Goal: Transaction & Acquisition: Purchase product/service

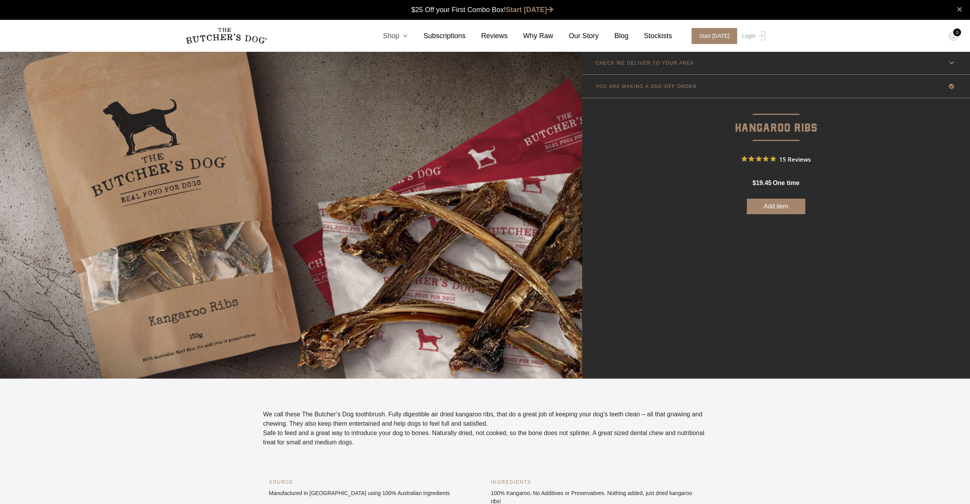
click at [407, 36] on icon at bounding box center [403, 35] width 9 height 7
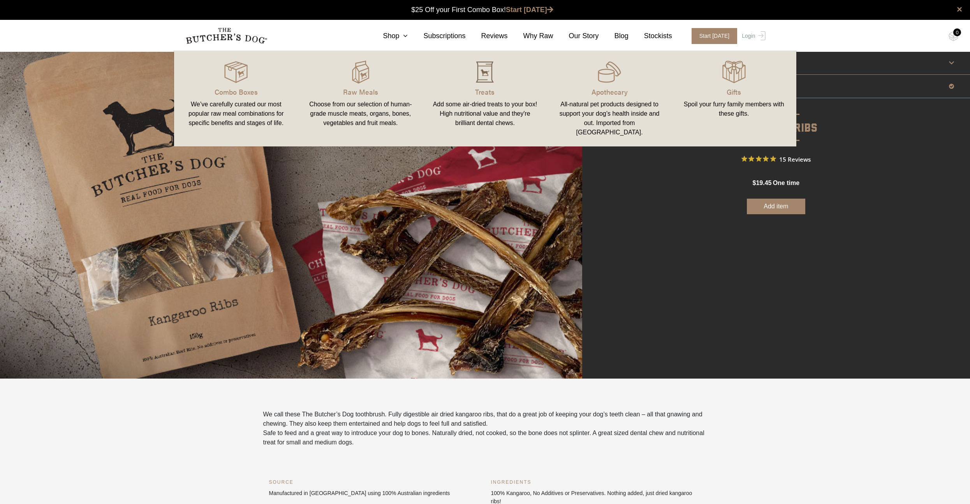
click at [483, 81] on img at bounding box center [484, 71] width 23 height 23
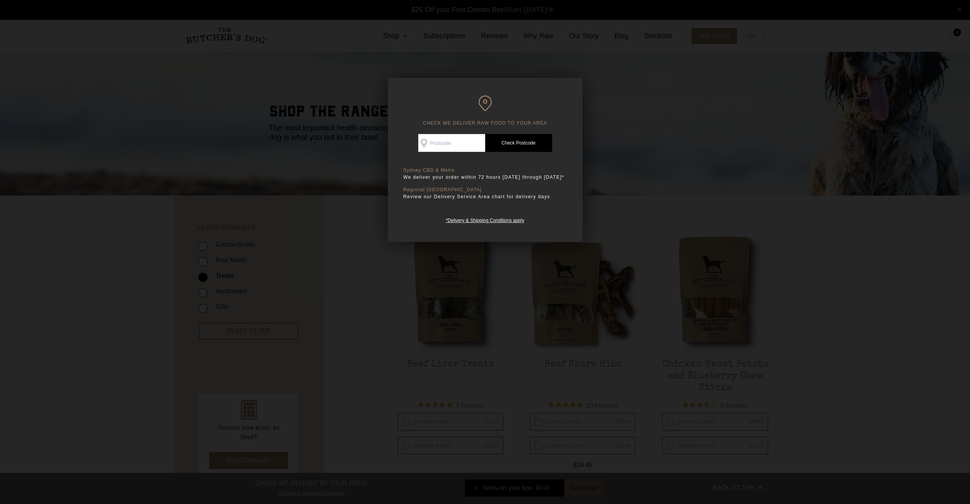
click at [655, 83] on div at bounding box center [485, 252] width 970 height 504
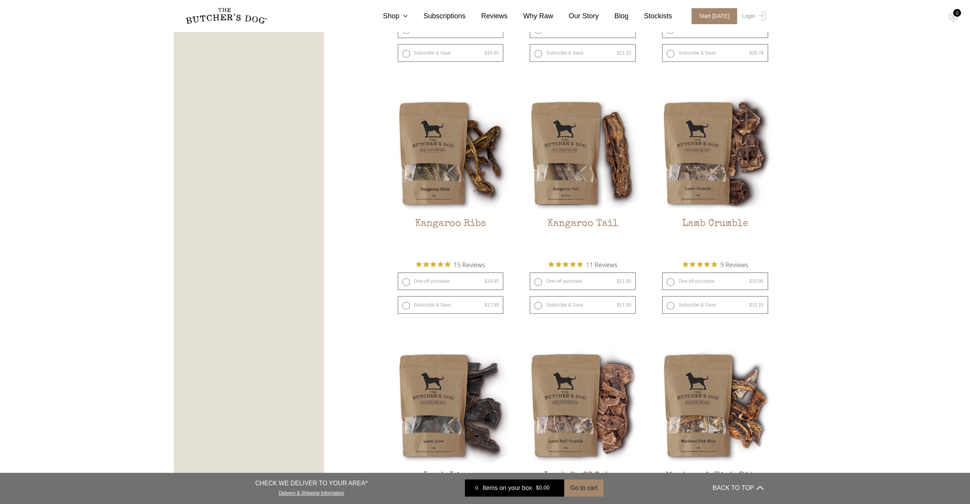
scroll to position [932, 0]
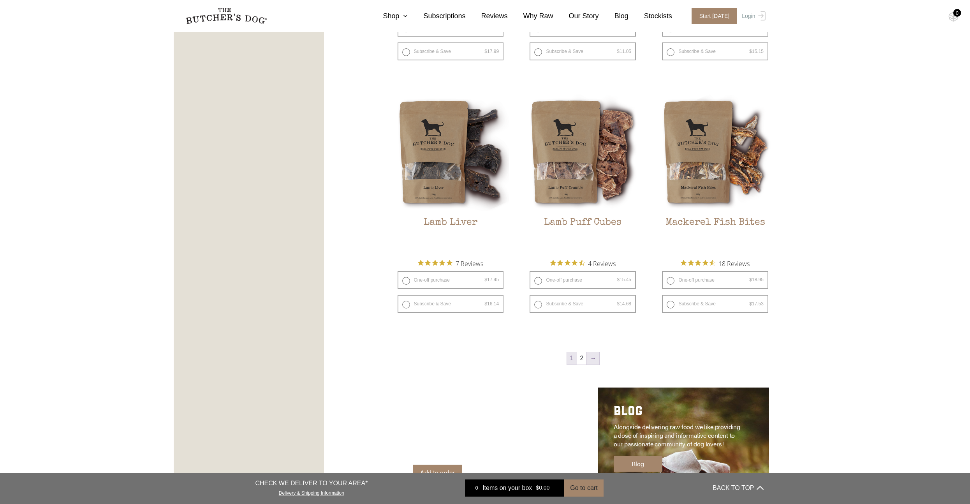
click at [590, 359] on link "→" at bounding box center [593, 358] width 12 height 12
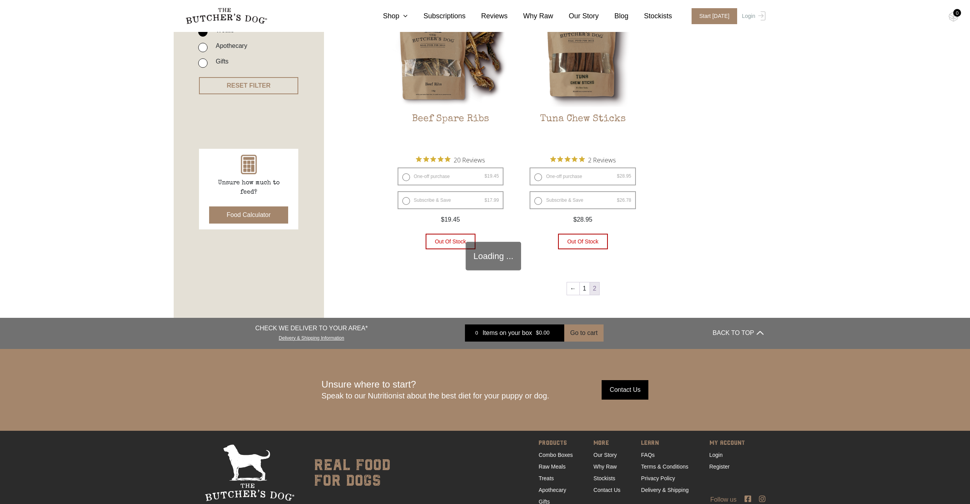
scroll to position [176, 0]
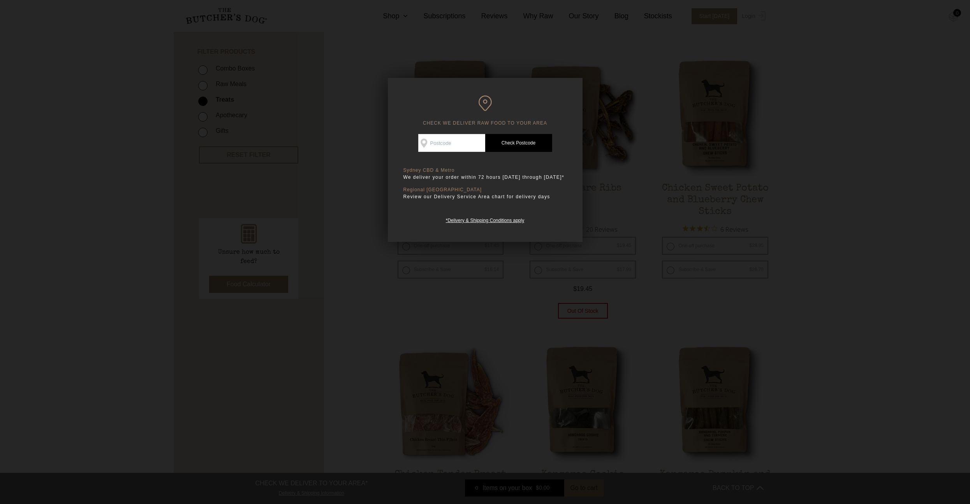
scroll to position [176, 0]
